Goal: Find specific page/section: Find specific page/section

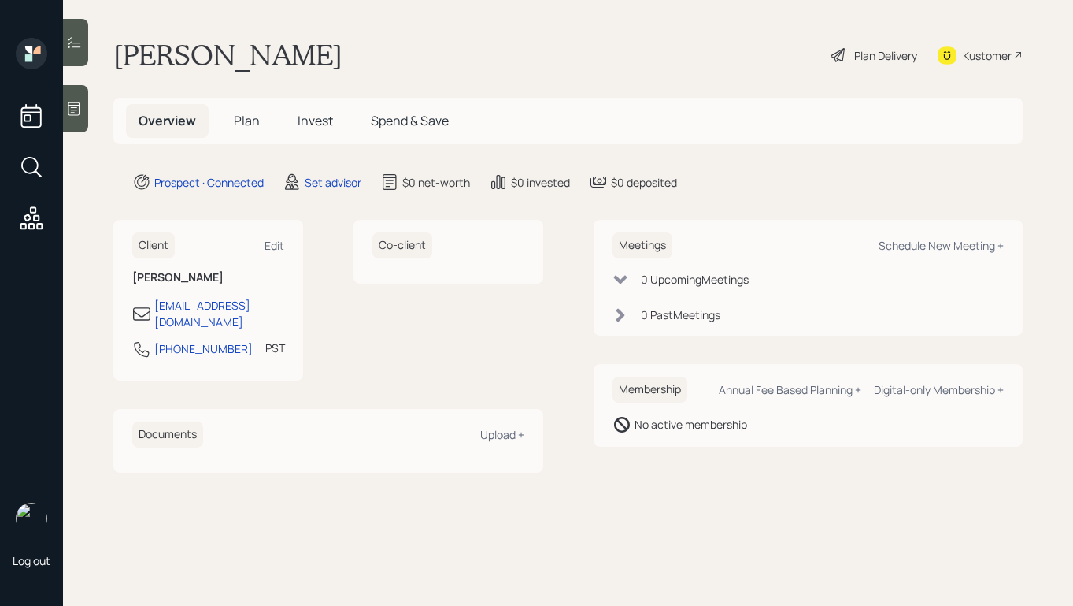
click at [96, 108] on main "[PERSON_NAME] Plan Delivery Kustomer Overview Plan Invest Spend & Save Prospect…" at bounding box center [568, 303] width 1010 height 606
click at [80, 110] on icon at bounding box center [75, 108] width 12 height 13
